Goal: Task Accomplishment & Management: Use online tool/utility

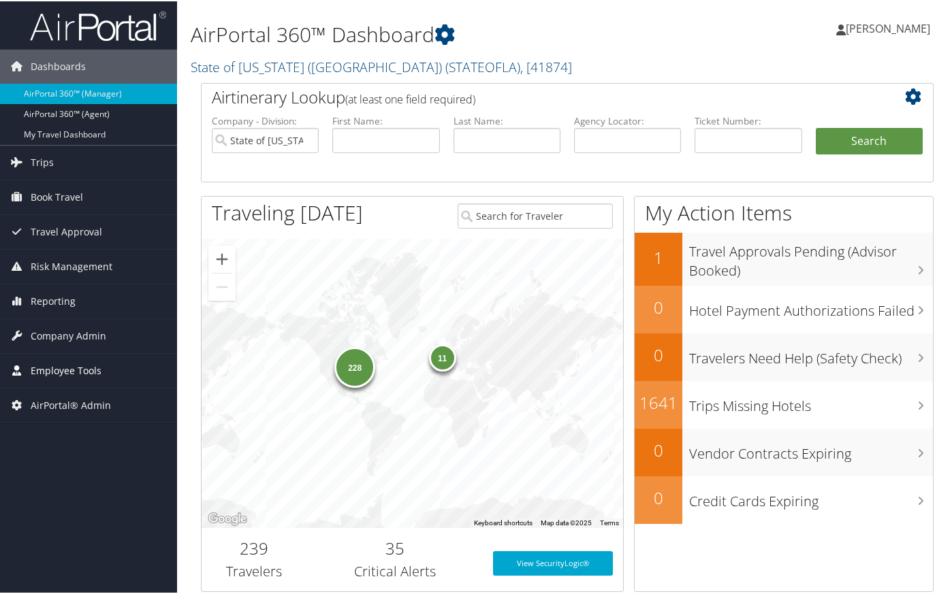
click at [79, 371] on span "Employee Tools" at bounding box center [66, 370] width 71 height 34
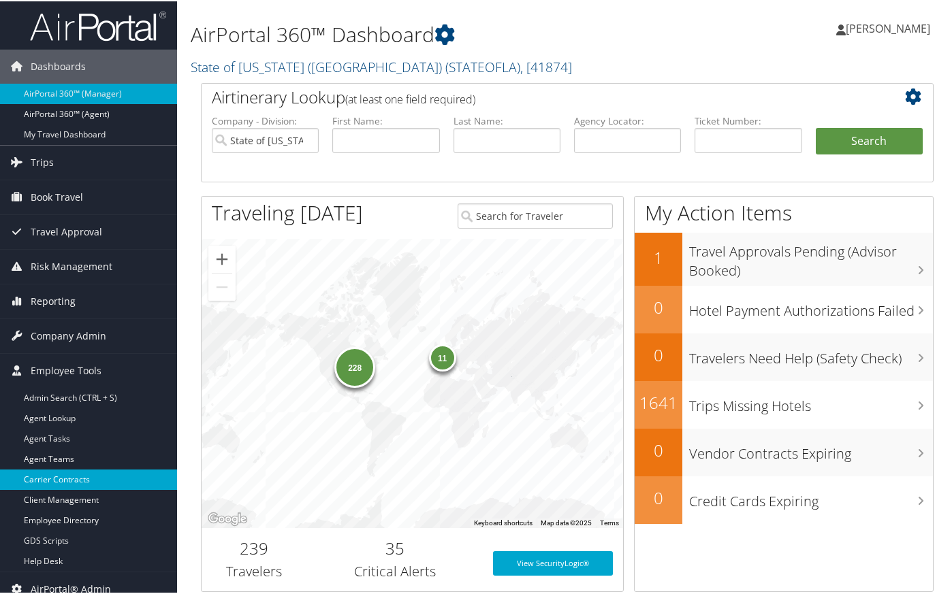
click at [87, 475] on link "Carrier Contracts" at bounding box center [88, 479] width 177 height 20
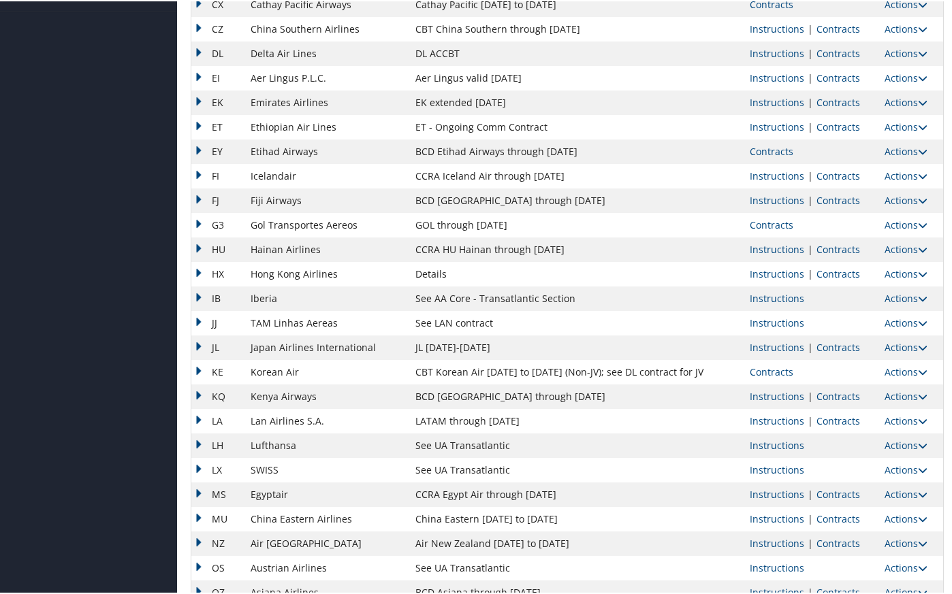
scroll to position [567, 0]
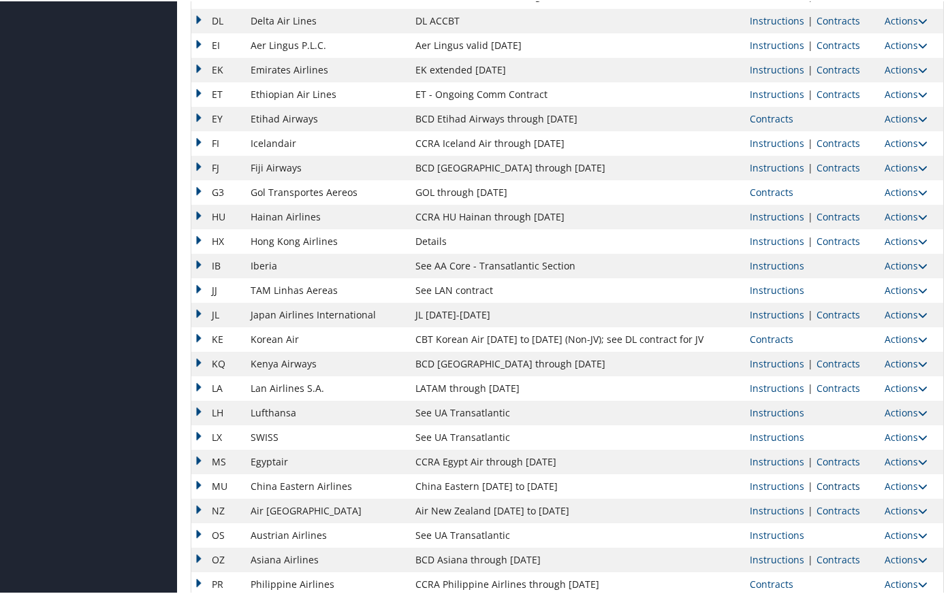
click at [834, 488] on link "Contracts" at bounding box center [838, 485] width 44 height 13
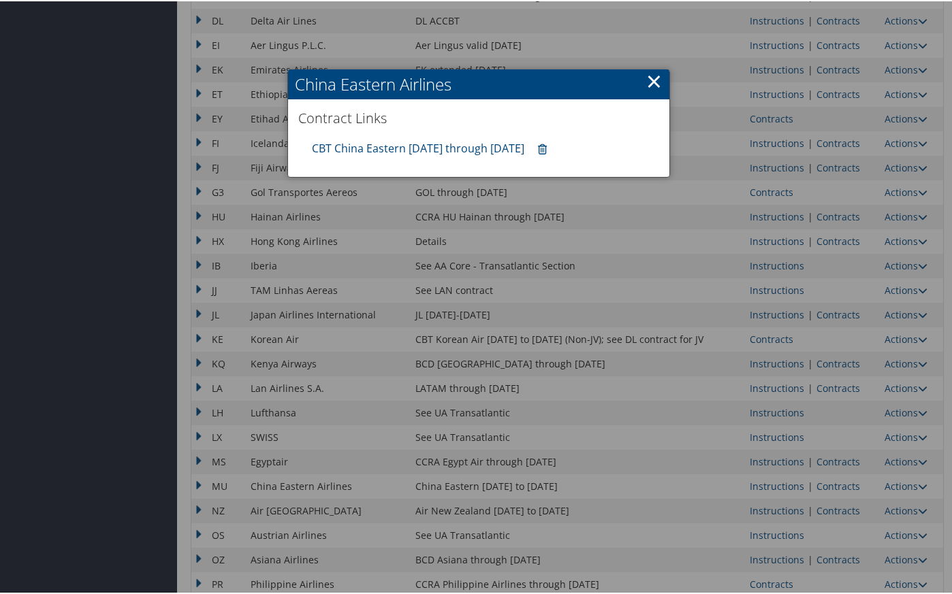
click at [648, 85] on link "×" at bounding box center [654, 79] width 16 height 27
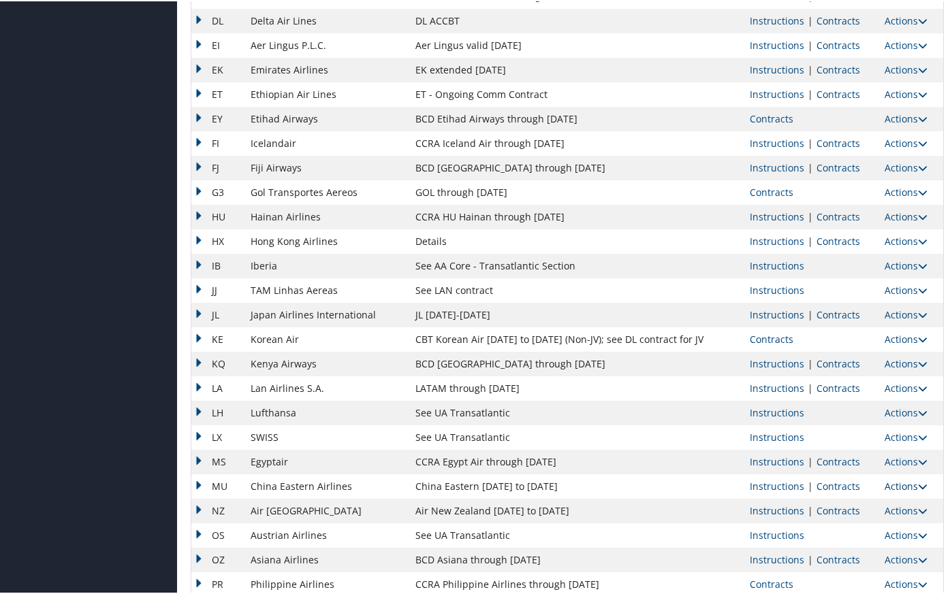
click at [891, 487] on link "Actions" at bounding box center [906, 485] width 43 height 13
click at [863, 501] on link "Upload Contract" at bounding box center [869, 505] width 97 height 23
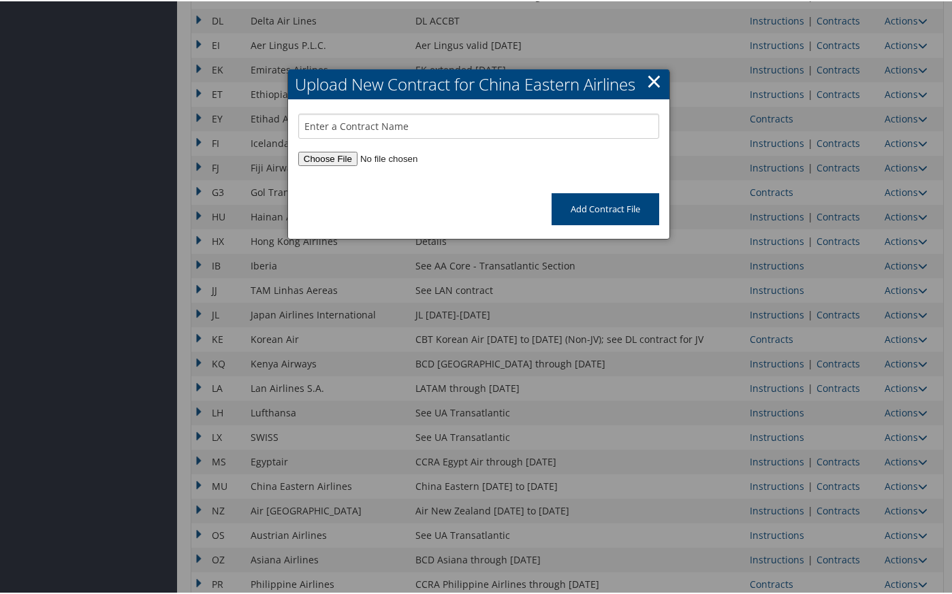
click at [343, 160] on input "file" at bounding box center [478, 157] width 361 height 14
type input "C:\fakepath\NAL501- MU 2025 Assigned Agencies Private Fares Filing Announcement…"
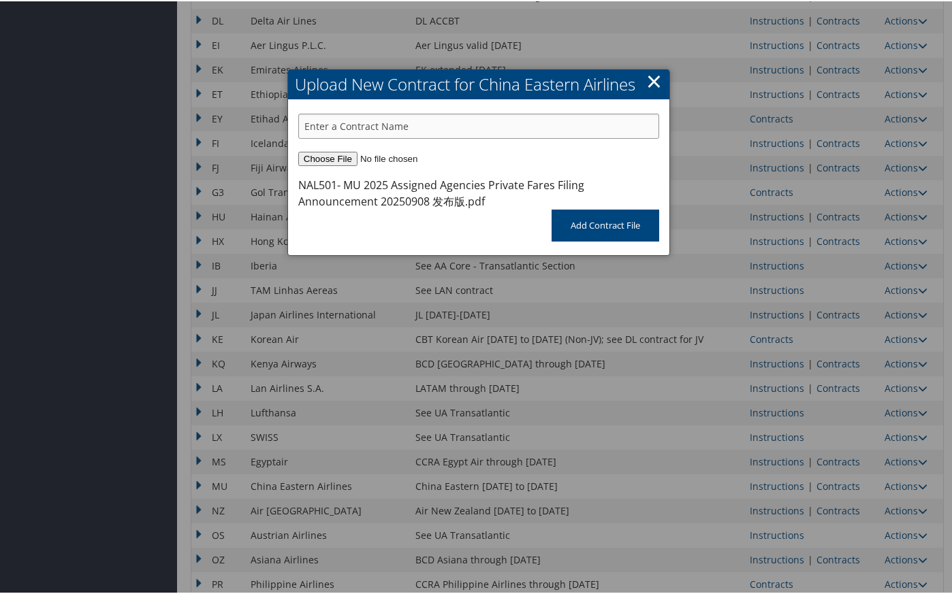
click at [348, 123] on input "text" at bounding box center [478, 124] width 361 height 25
click at [552, 208] on input "Add Contract File" at bounding box center [606, 224] width 108 height 32
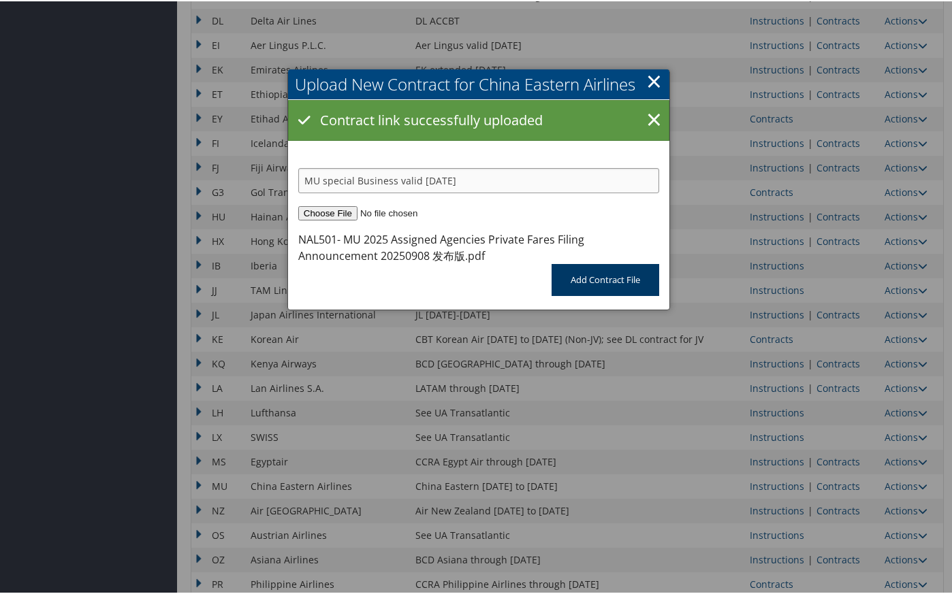
type input "MU special Business valid 30sep25"
click at [602, 275] on input "Add Contract File" at bounding box center [606, 279] width 108 height 32
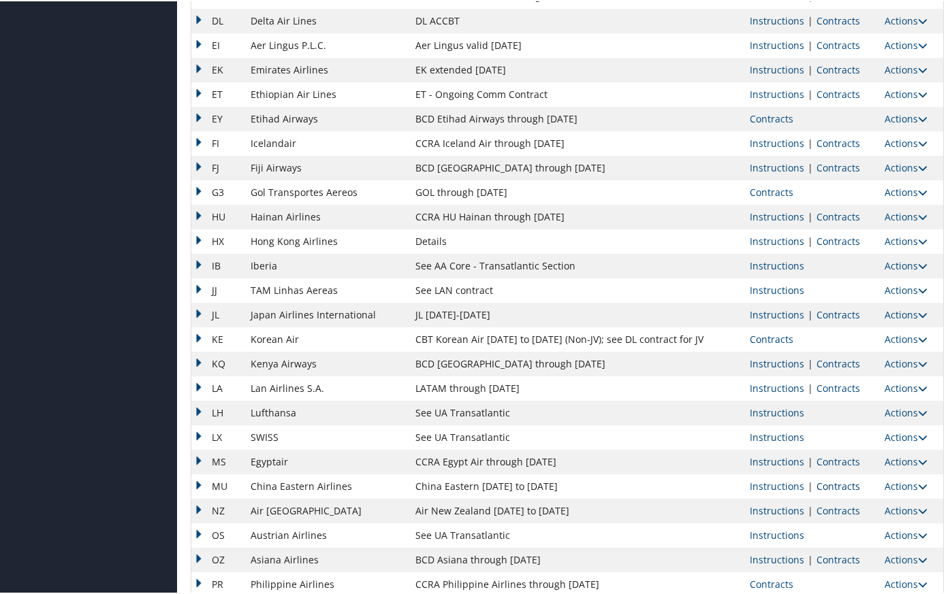
click at [833, 484] on link "Contracts" at bounding box center [838, 485] width 44 height 13
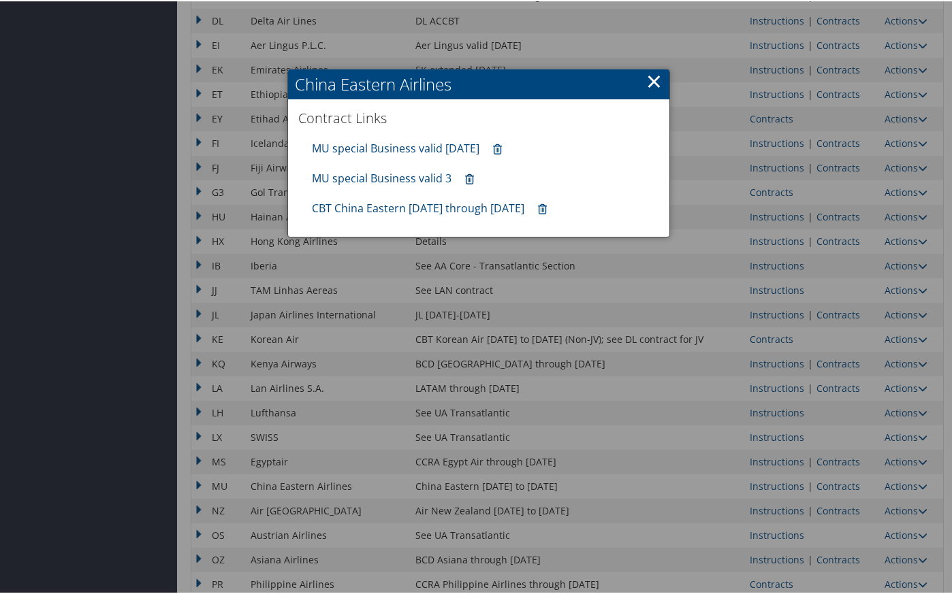
click at [466, 178] on icon at bounding box center [469, 178] width 9 height 1
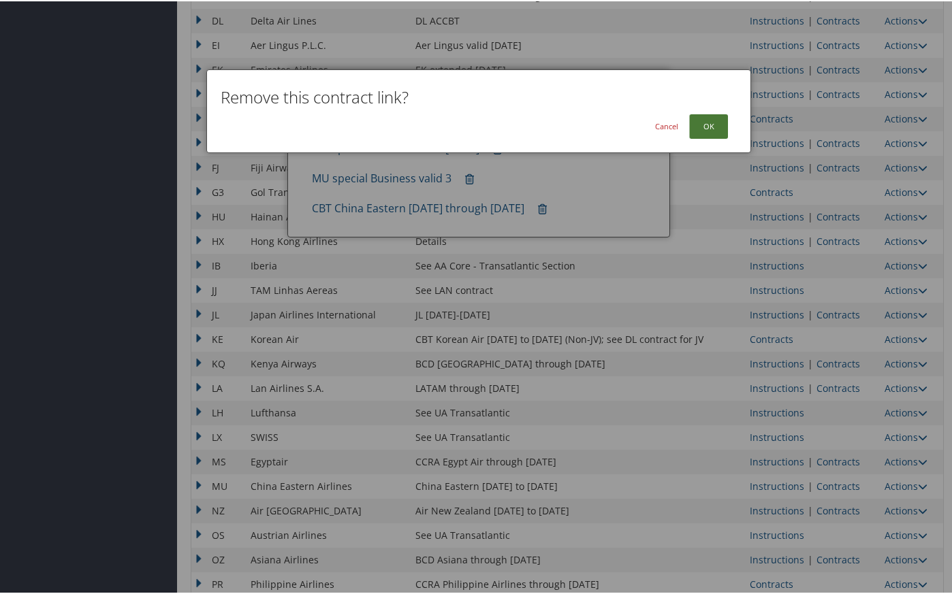
click at [716, 127] on button "OK" at bounding box center [708, 125] width 39 height 25
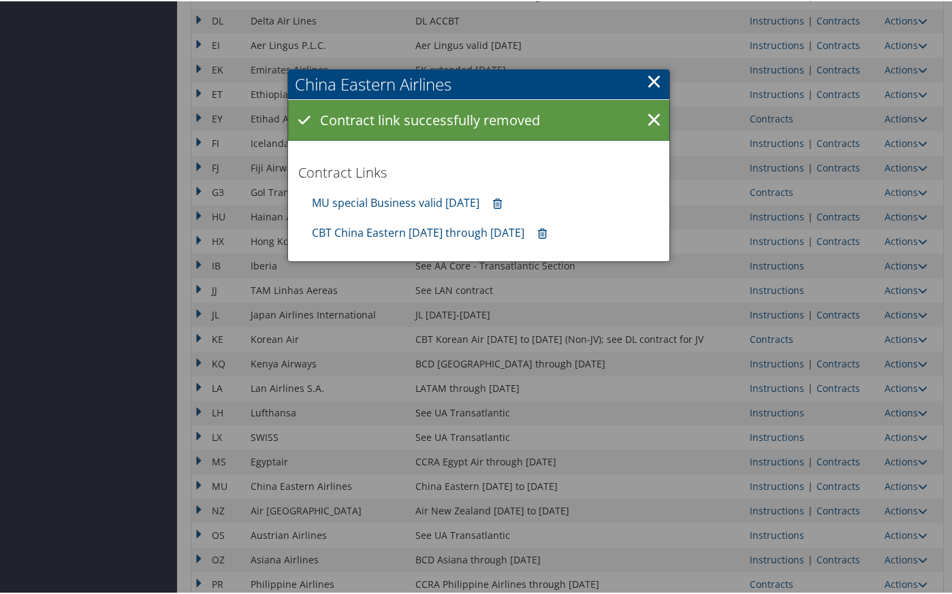
click at [124, 330] on div at bounding box center [478, 297] width 957 height 594
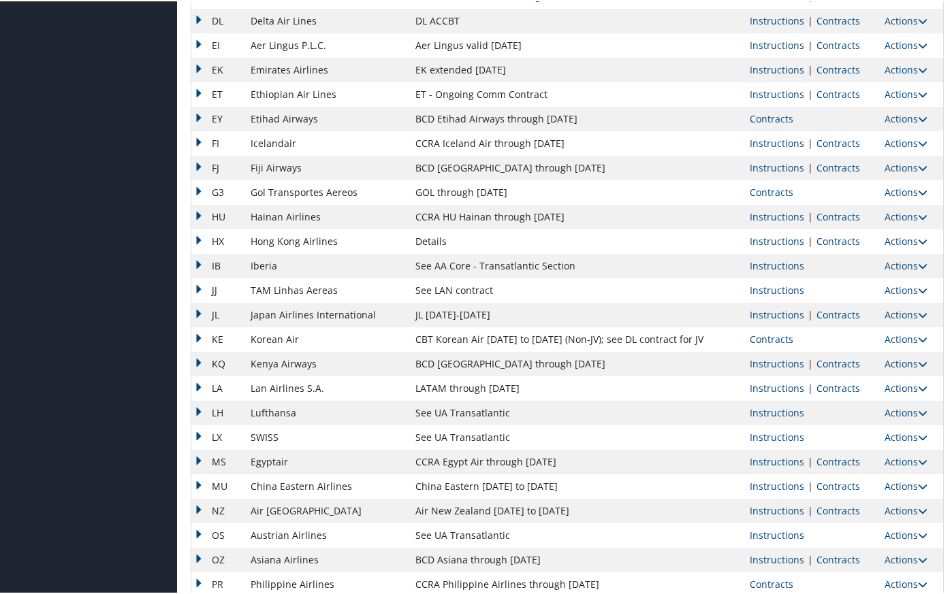
click at [113, 284] on div "Dashboards AirPortal 360™ (Manager) AirPortal 360™ (Agent) My Travel Dashboard …" at bounding box center [478, 210] width 957 height 1555
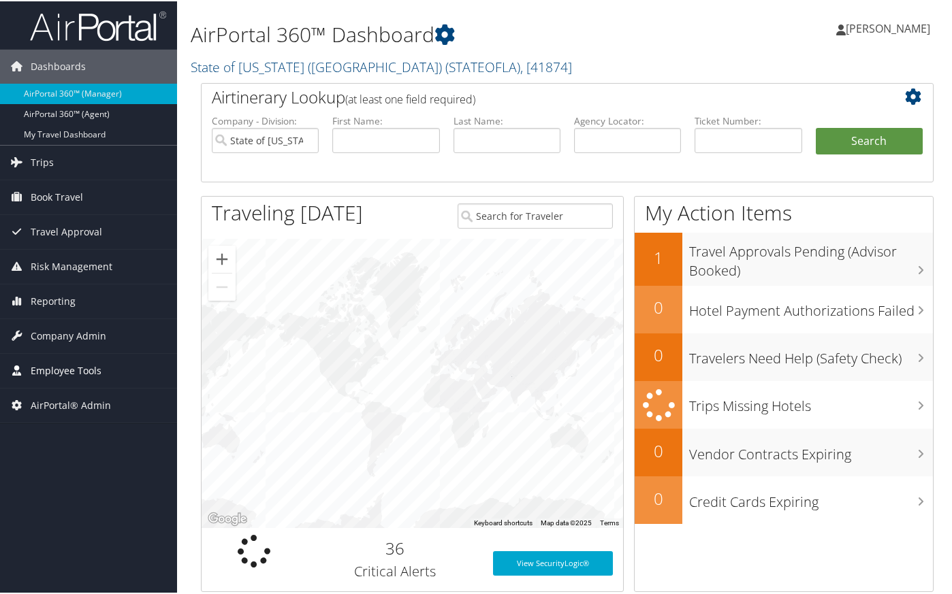
click at [91, 375] on span "Employee Tools" at bounding box center [66, 370] width 71 height 34
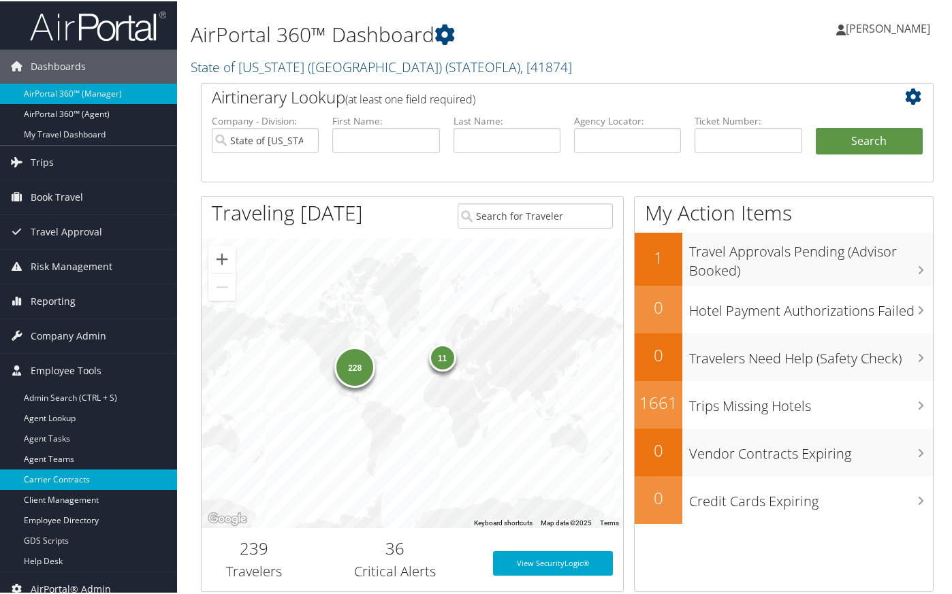
click at [89, 483] on link "Carrier Contracts" at bounding box center [88, 479] width 177 height 20
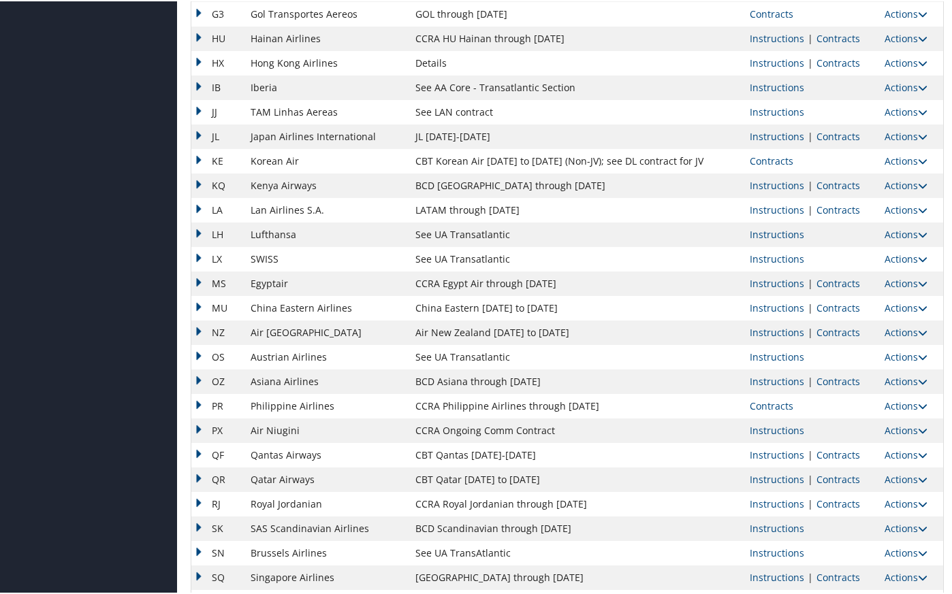
scroll to position [795, 0]
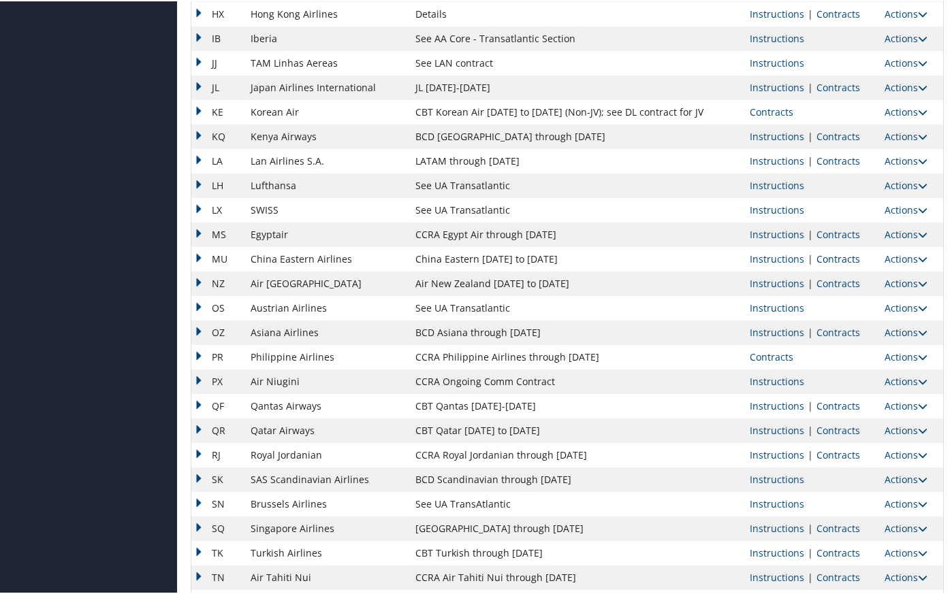
click at [851, 255] on link "Contracts" at bounding box center [838, 257] width 44 height 13
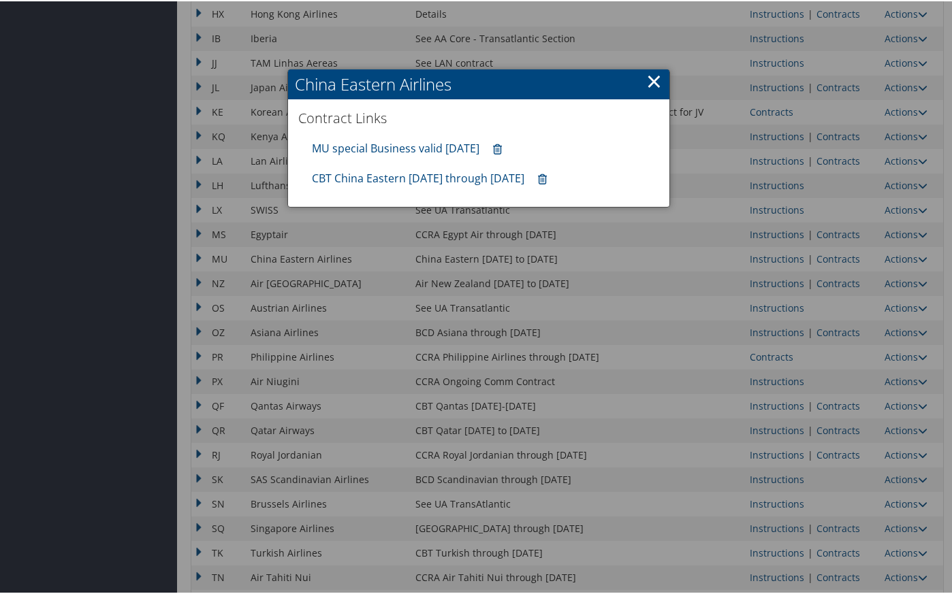
click at [653, 83] on link "×" at bounding box center [654, 79] width 16 height 27
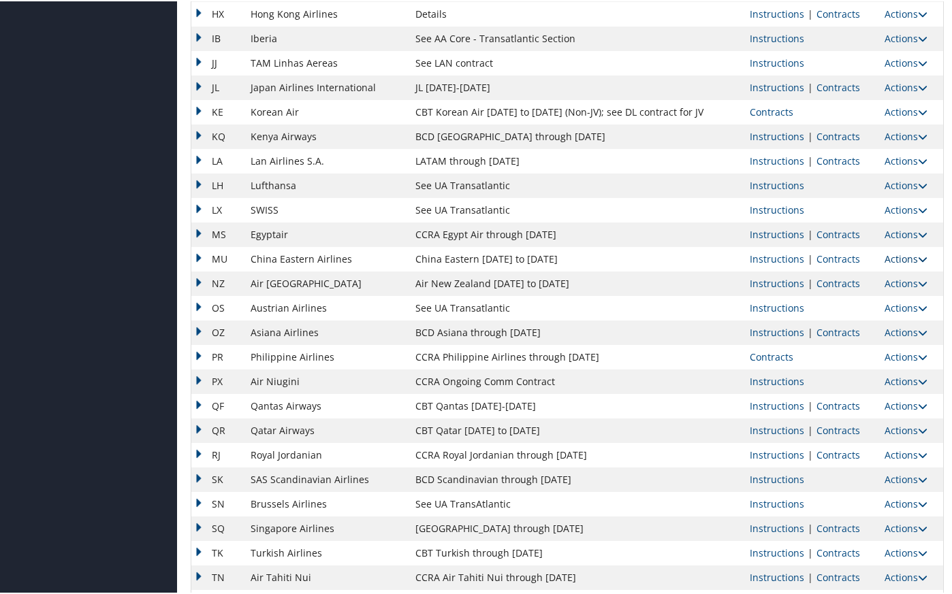
click at [893, 259] on link "Actions" at bounding box center [906, 257] width 43 height 13
click at [847, 279] on link "Upload Contract" at bounding box center [869, 277] width 97 height 23
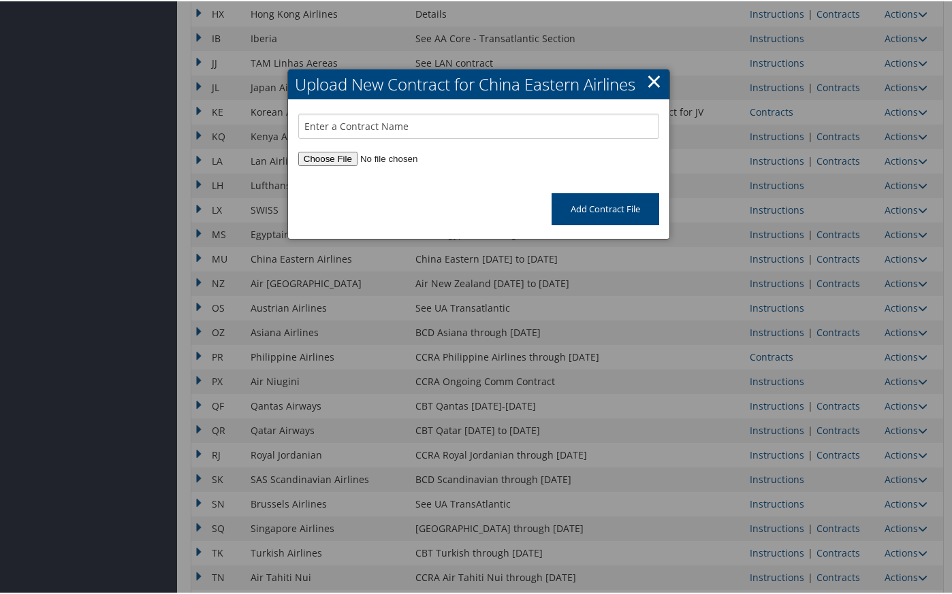
click at [340, 163] on input "file" at bounding box center [478, 157] width 361 height 14
type input "C:\fakepath\NAC503-MU Special Upfront Commission Table to Assigned Agency 20250…"
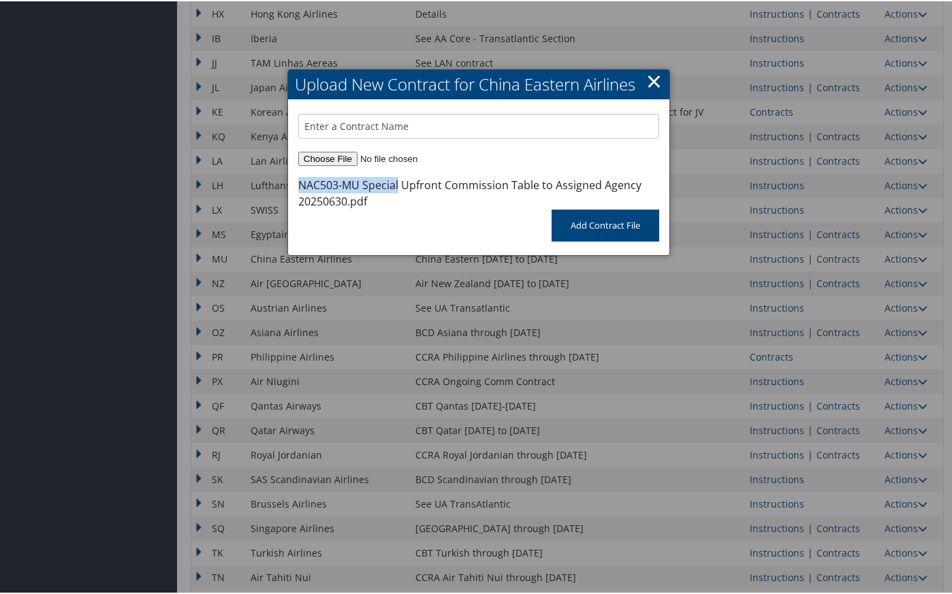
drag, startPoint x: 396, startPoint y: 185, endPoint x: 294, endPoint y: 179, distance: 101.6
click at [294, 179] on div "NAC503-MU Special Upfront Commission Table to Assigned Agency 20250630.pdf" at bounding box center [478, 178] width 381 height 60
copy div "NAC503-MU Special"
click at [351, 119] on input "text" at bounding box center [478, 124] width 361 height 25
paste input "NAC503-MU Special"
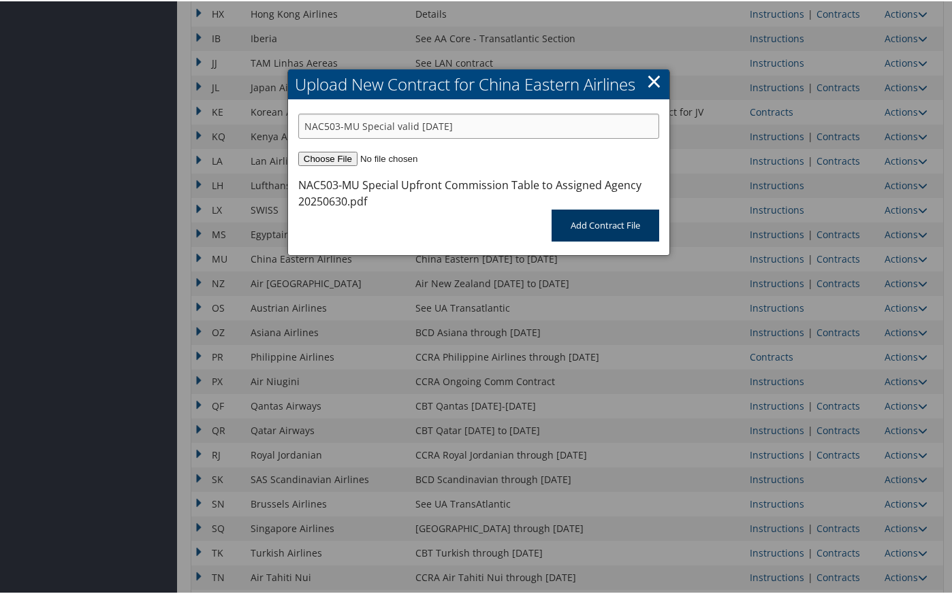
type input "NAC503-MU Special valid 30sep25"
click at [573, 226] on input "Add Contract File" at bounding box center [606, 224] width 108 height 32
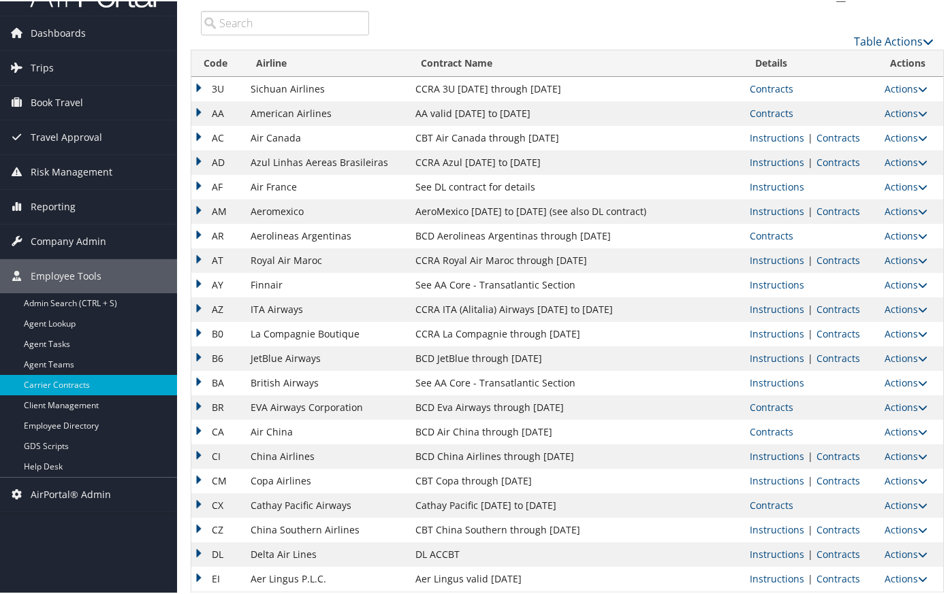
scroll to position [0, 0]
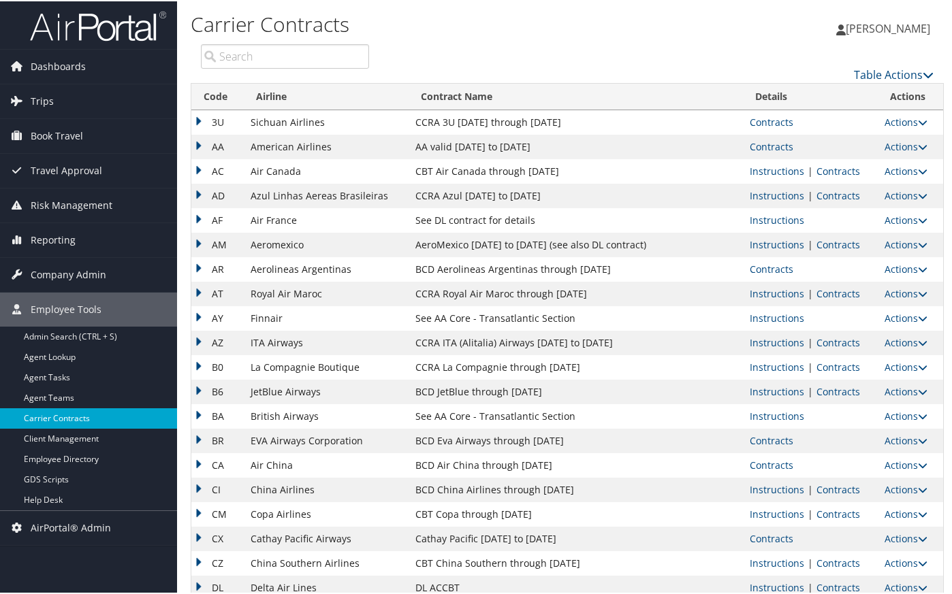
click at [114, 417] on link "Carrier Contracts" at bounding box center [88, 417] width 177 height 20
